Goal: Task Accomplishment & Management: Complete application form

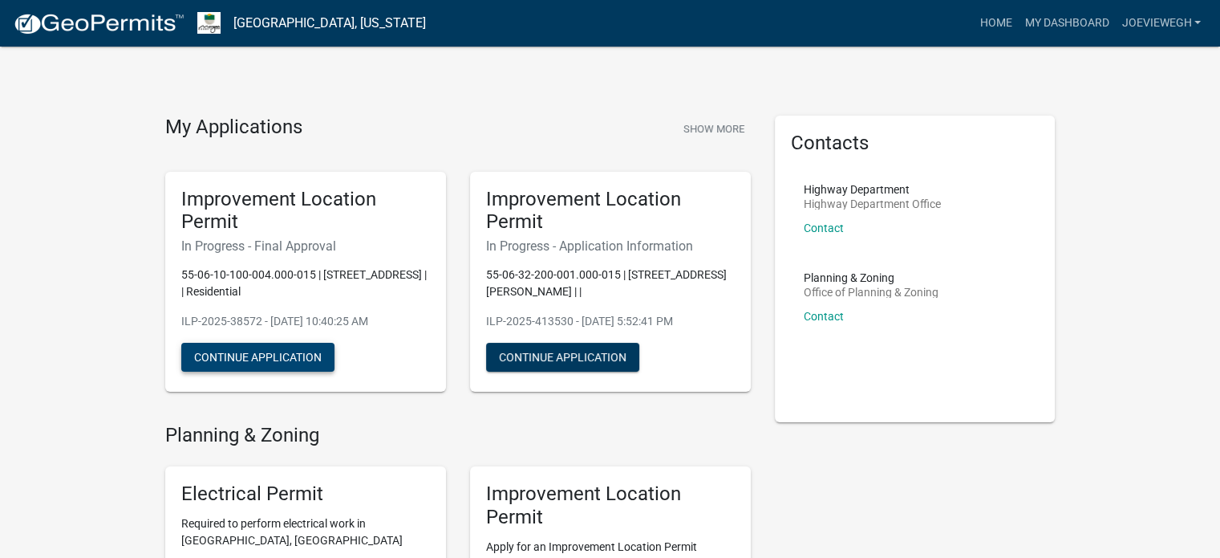
click at [271, 356] on button "Continue Application" at bounding box center [257, 357] width 153 height 29
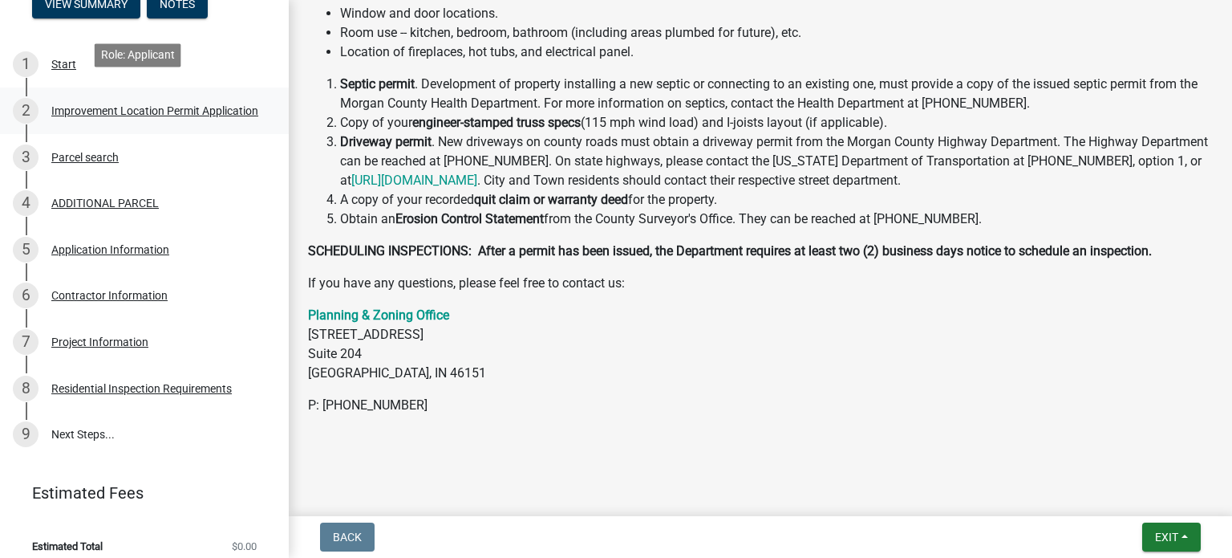
scroll to position [250, 0]
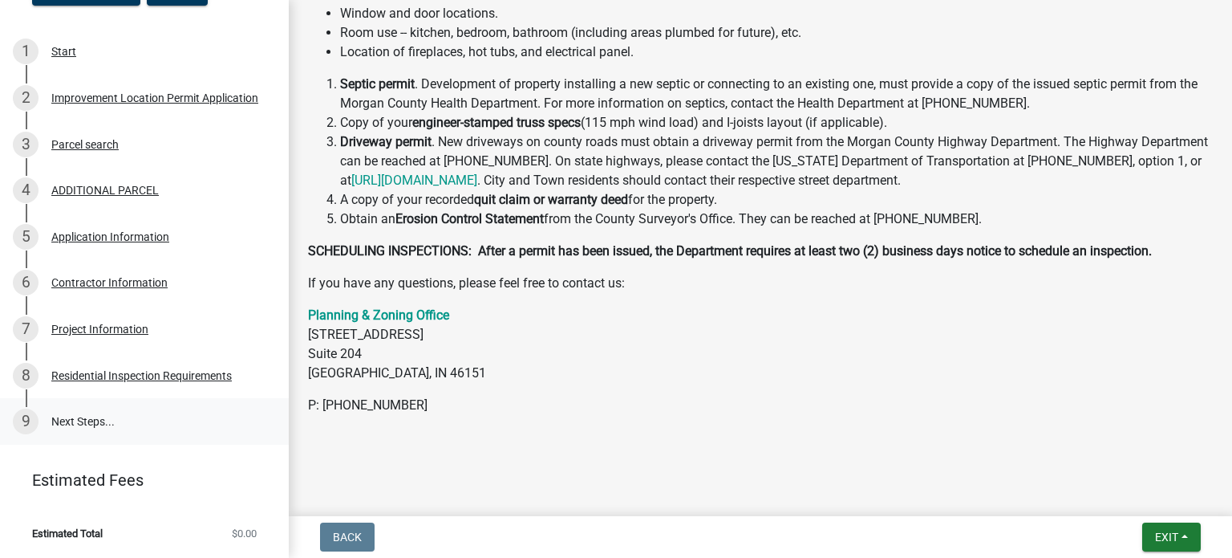
click at [71, 420] on link "9 Next Steps..." at bounding box center [144, 421] width 289 height 47
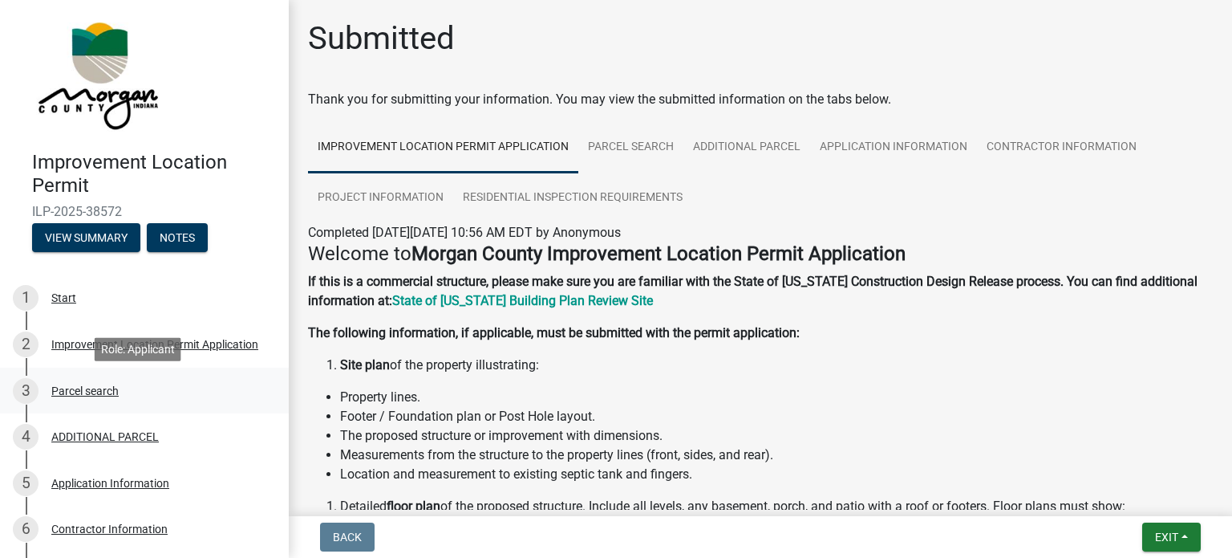
scroll to position [0, 0]
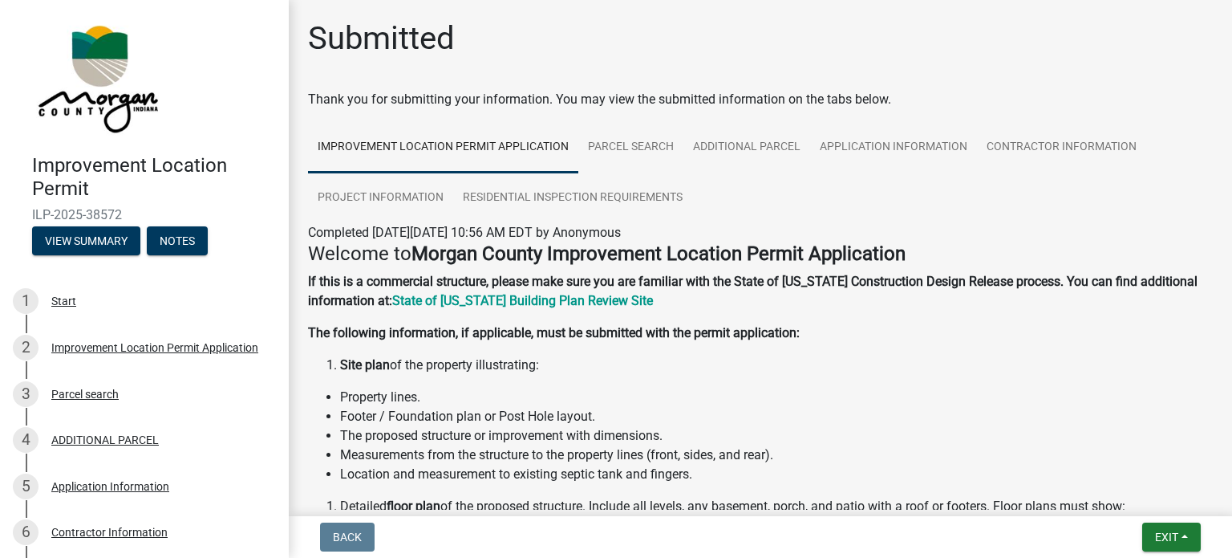
click at [438, 143] on link "Improvement Location Permit Application" at bounding box center [443, 147] width 270 height 51
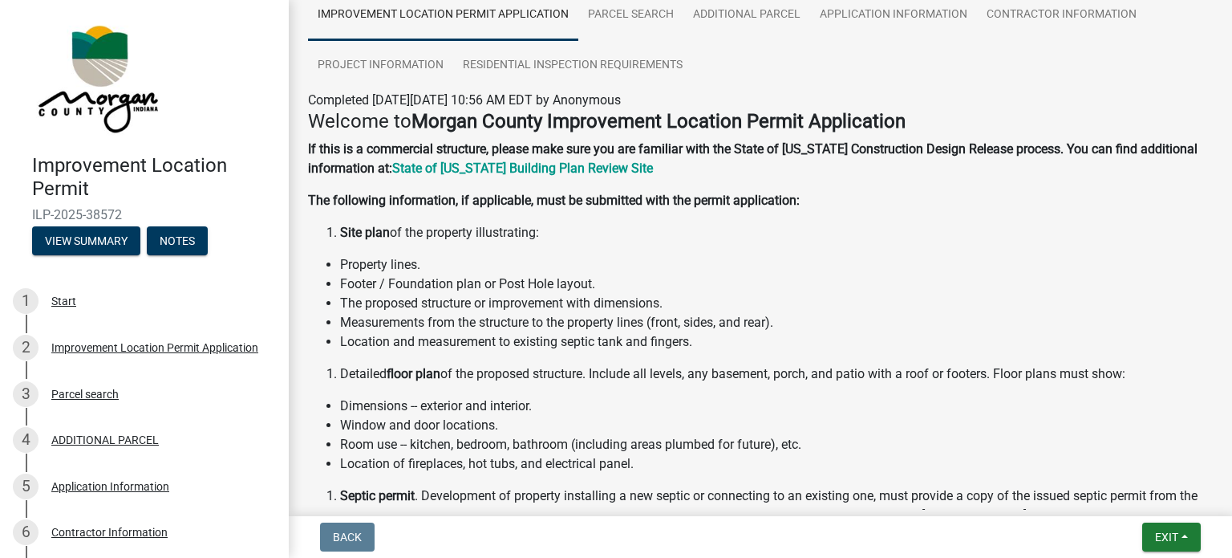
scroll to position [160, 0]
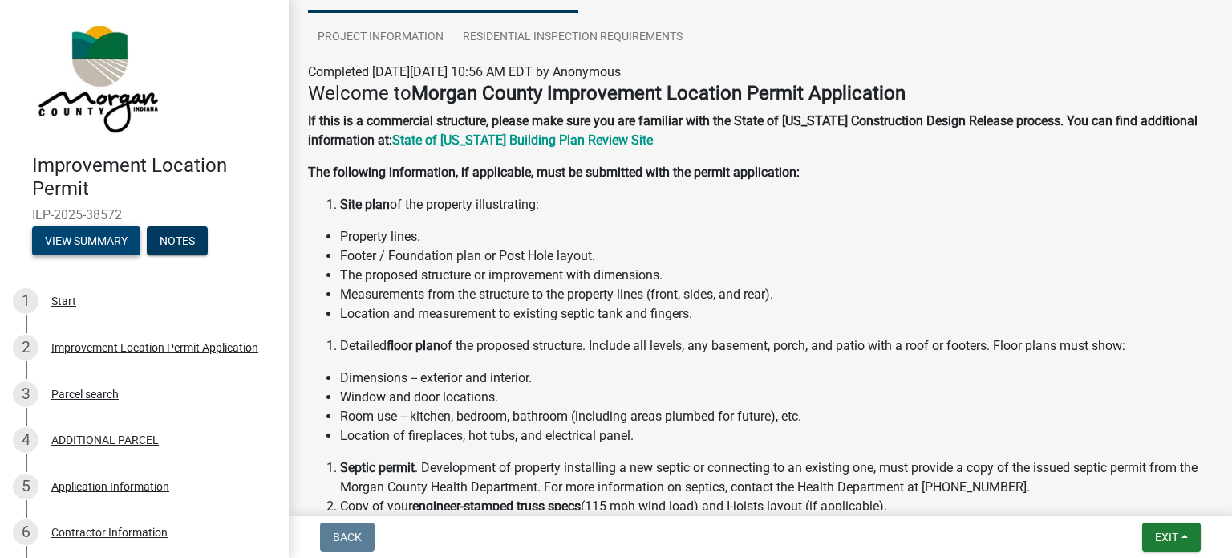
click at [112, 239] on button "View Summary" at bounding box center [86, 240] width 108 height 29
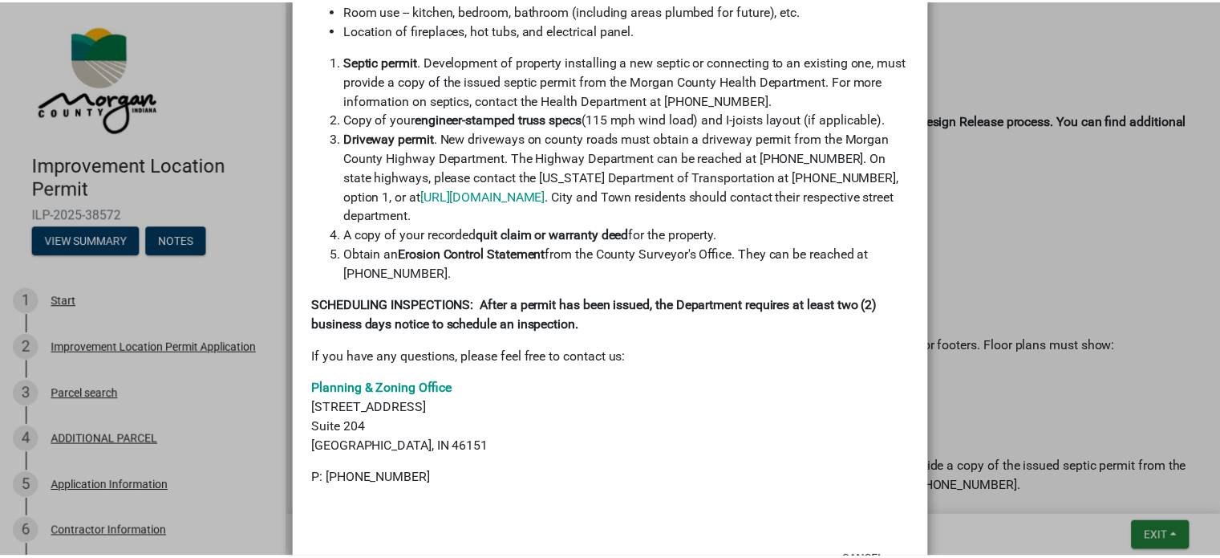
scroll to position [735, 0]
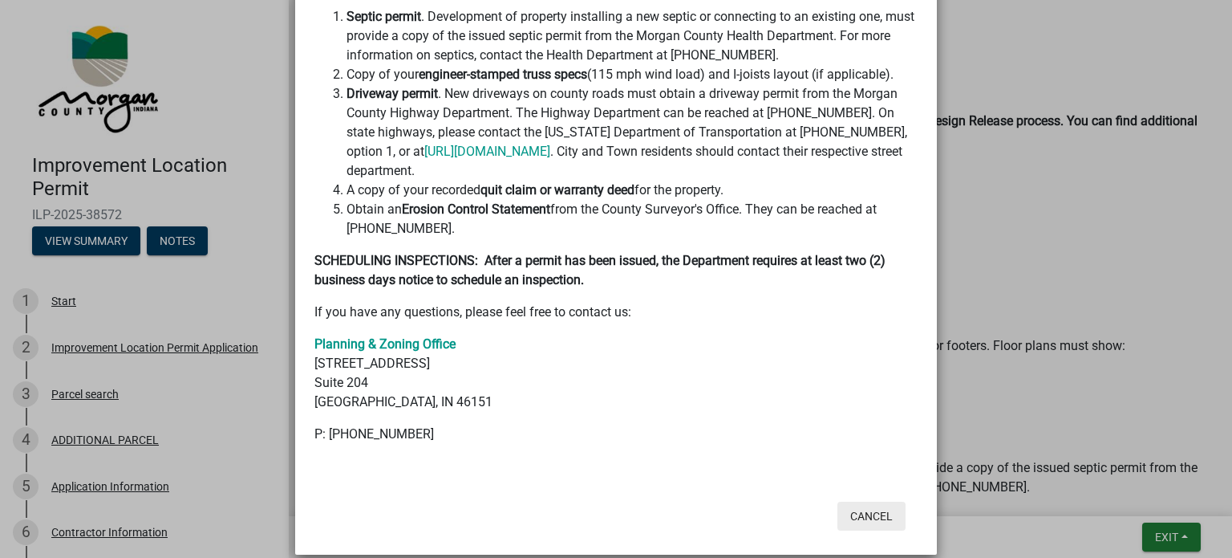
click at [870, 501] on button "Cancel" at bounding box center [872, 515] width 68 height 29
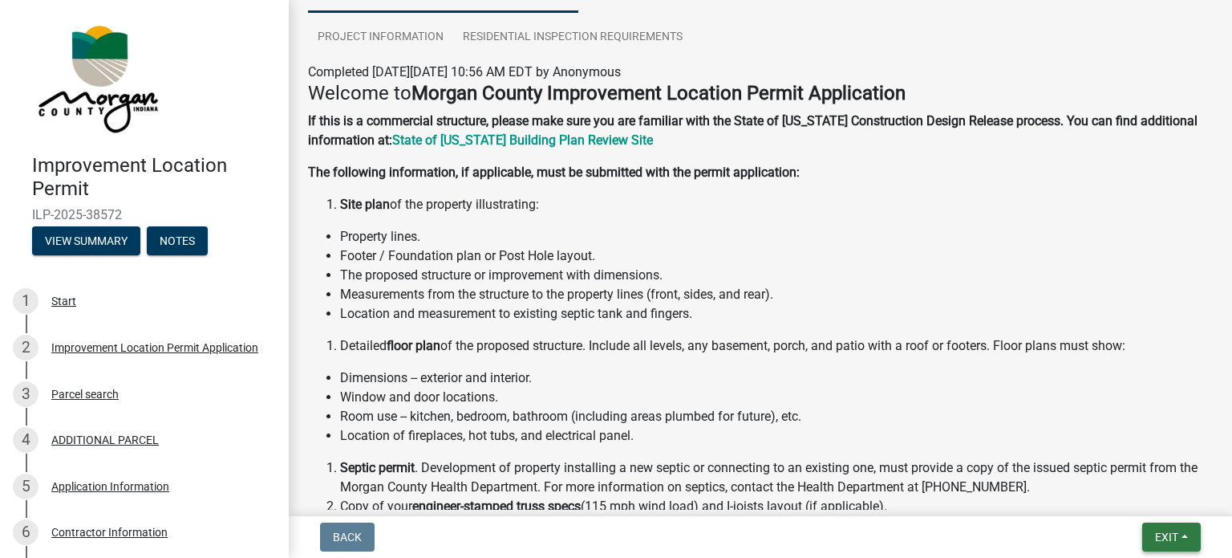
click at [1183, 532] on button "Exit" at bounding box center [1171, 536] width 59 height 29
click at [1130, 501] on button "Save & Exit" at bounding box center [1137, 495] width 128 height 39
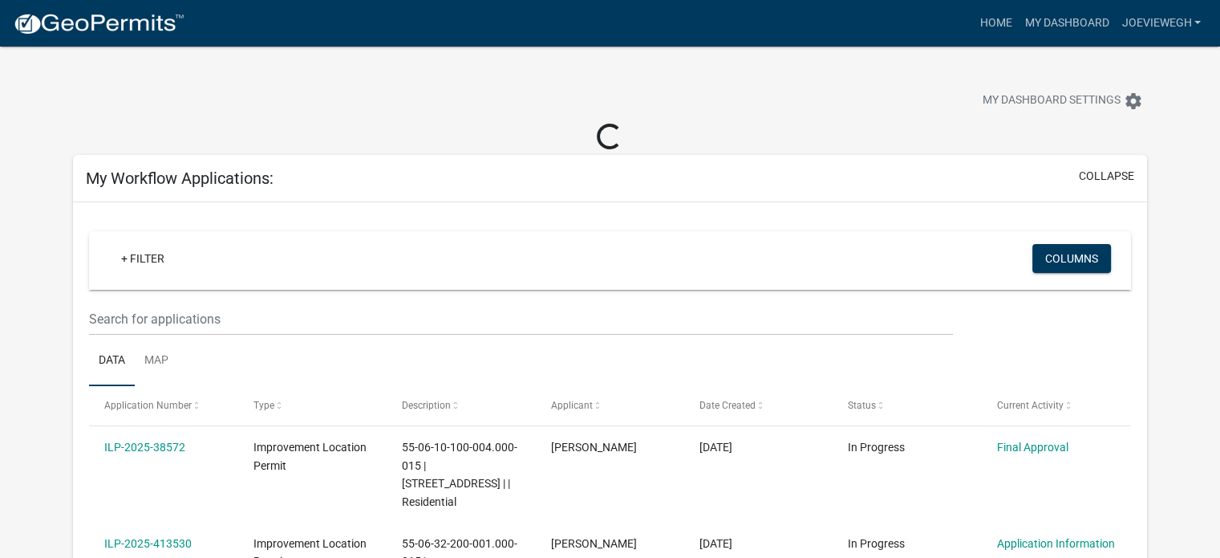
scroll to position [80, 0]
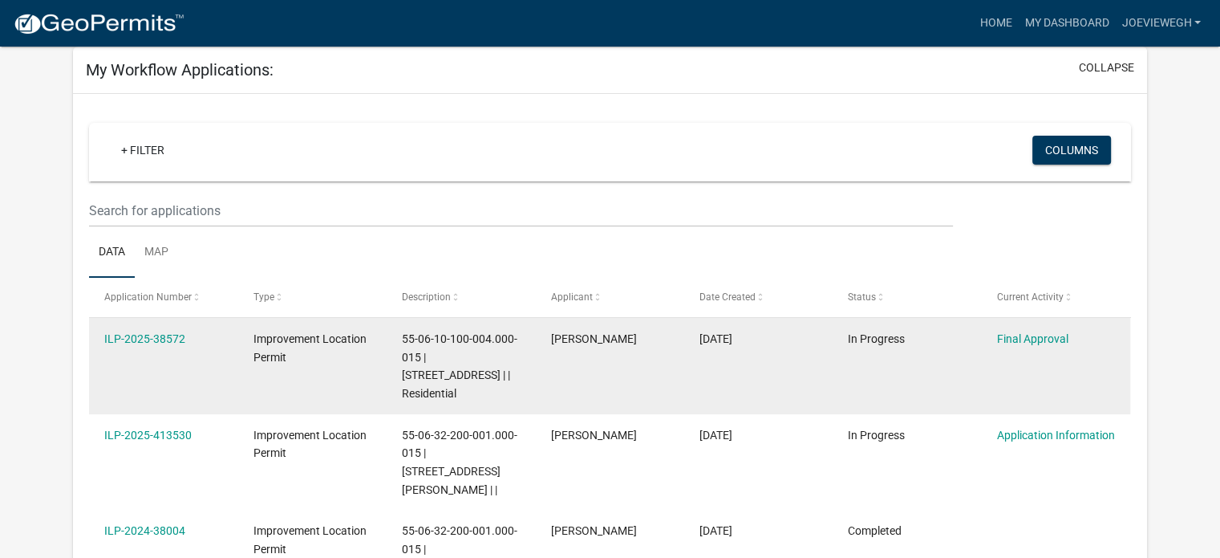
drag, startPoint x: 1020, startPoint y: 334, endPoint x: 970, endPoint y: 362, distance: 57.8
click at [970, 362] on datatable-body-cell "In Progress" at bounding box center [907, 366] width 148 height 96
click at [1022, 339] on link "Final Approval" at bounding box center [1032, 338] width 71 height 13
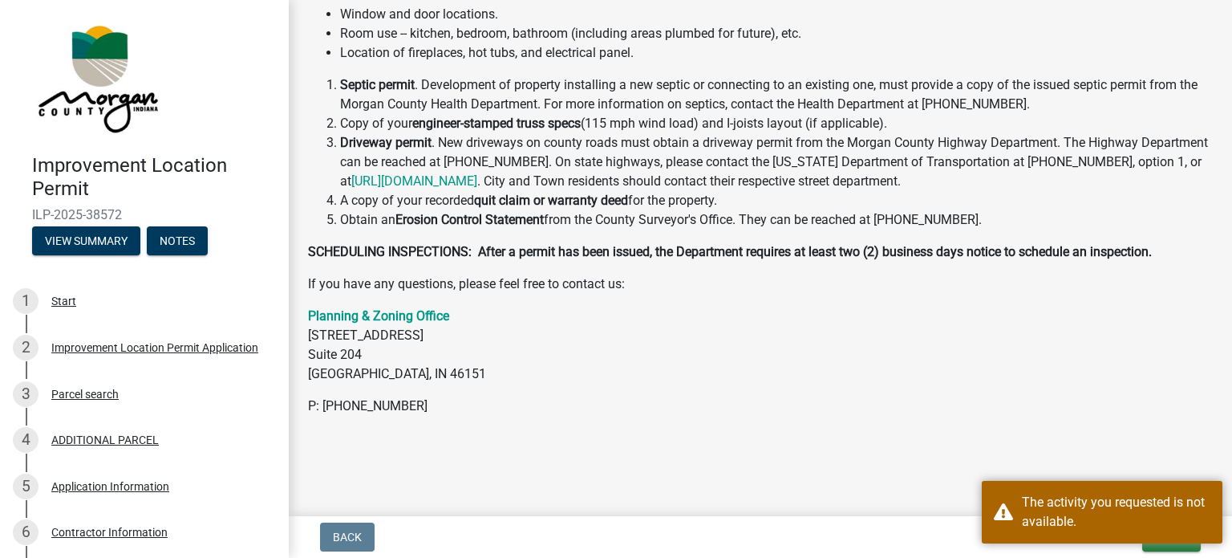
scroll to position [544, 0]
click at [1091, 413] on p "P: [PHONE_NUMBER]" at bounding box center [760, 405] width 905 height 19
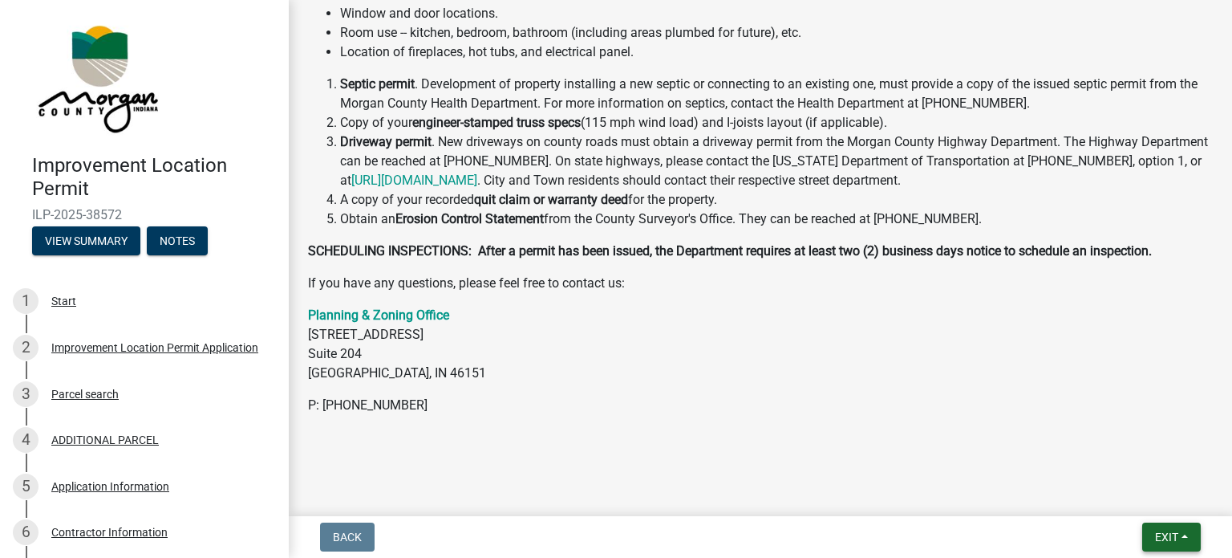
click at [1152, 535] on button "Exit" at bounding box center [1171, 536] width 59 height 29
click at [1167, 538] on span "Exit" at bounding box center [1166, 536] width 23 height 13
